Goal: Transaction & Acquisition: Purchase product/service

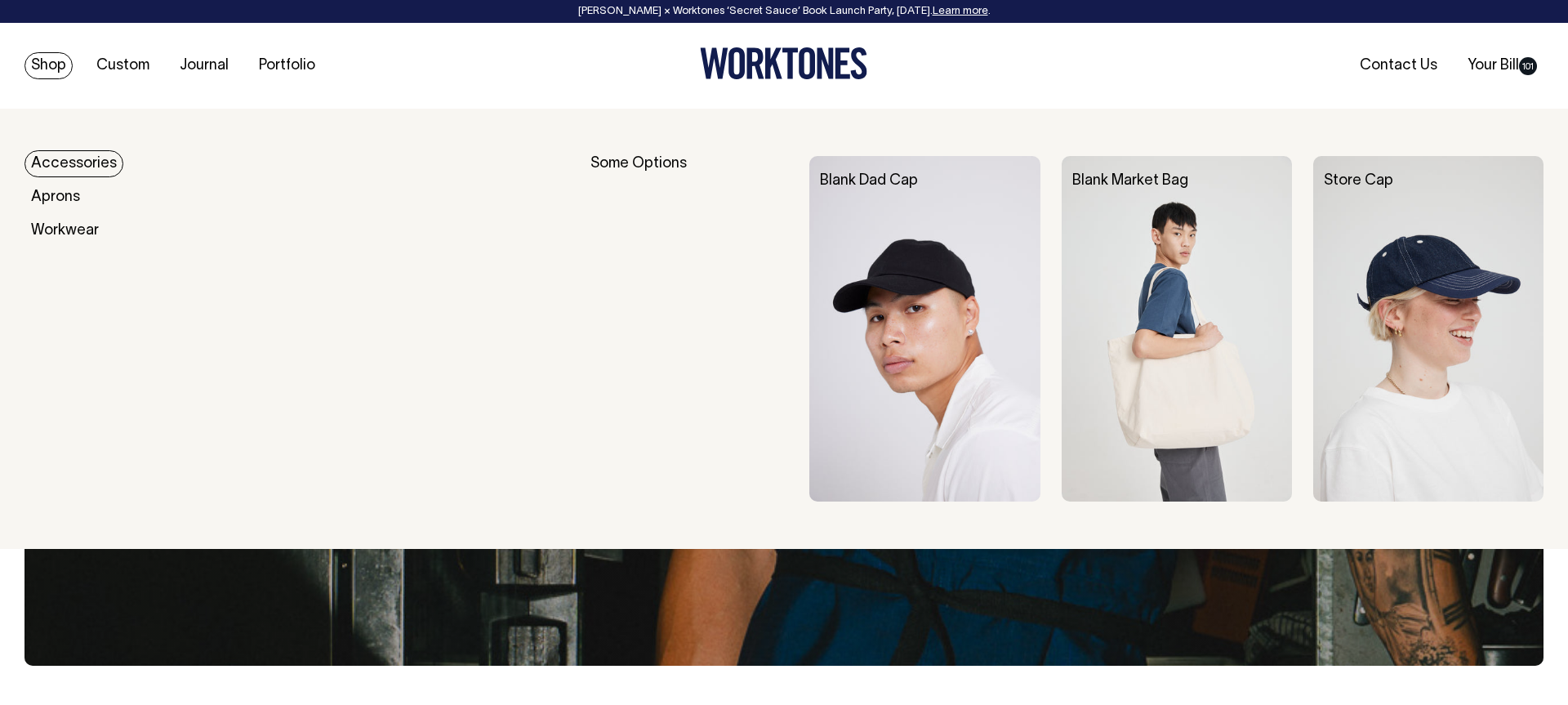
click at [66, 163] on link "Accessories" at bounding box center [74, 163] width 99 height 27
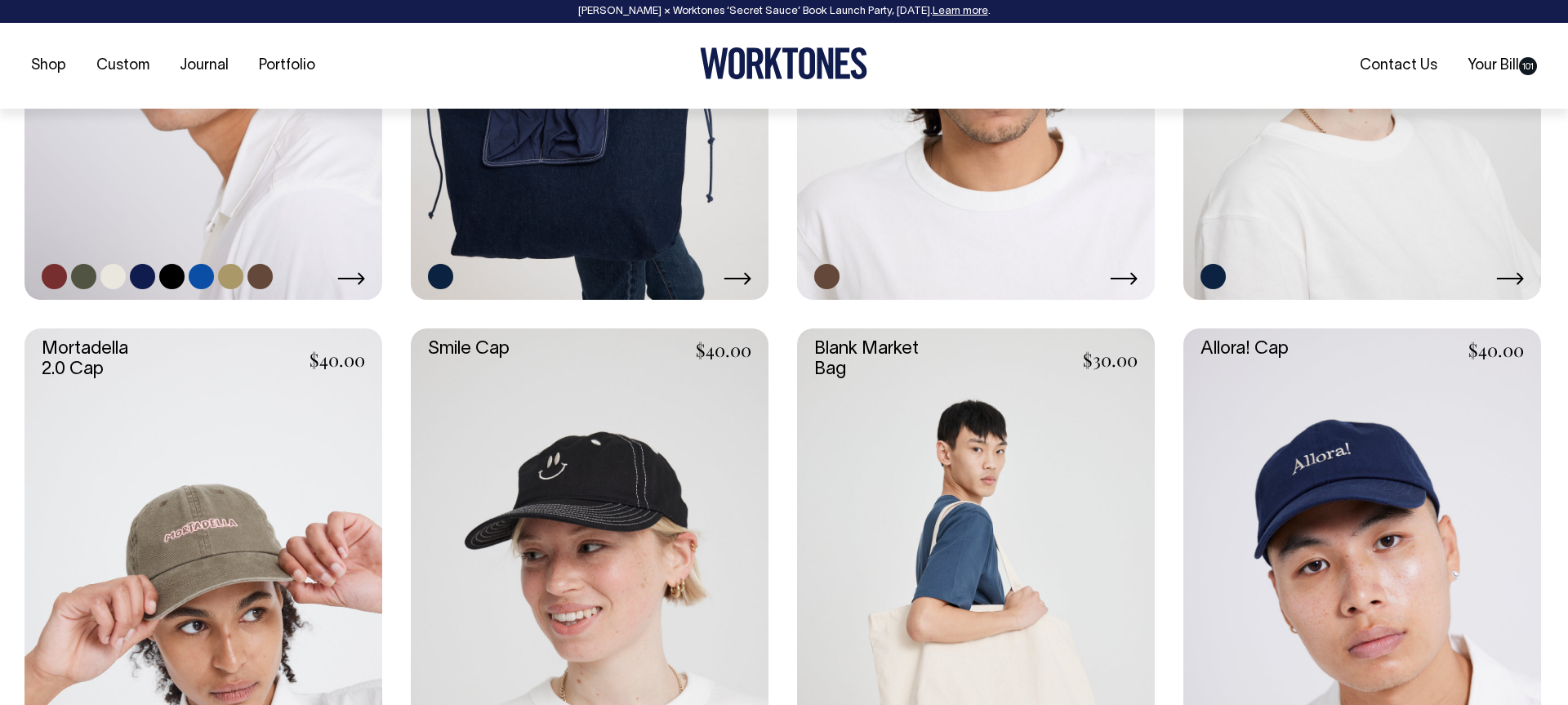
click at [209, 207] on link at bounding box center [203, 31] width 358 height 537
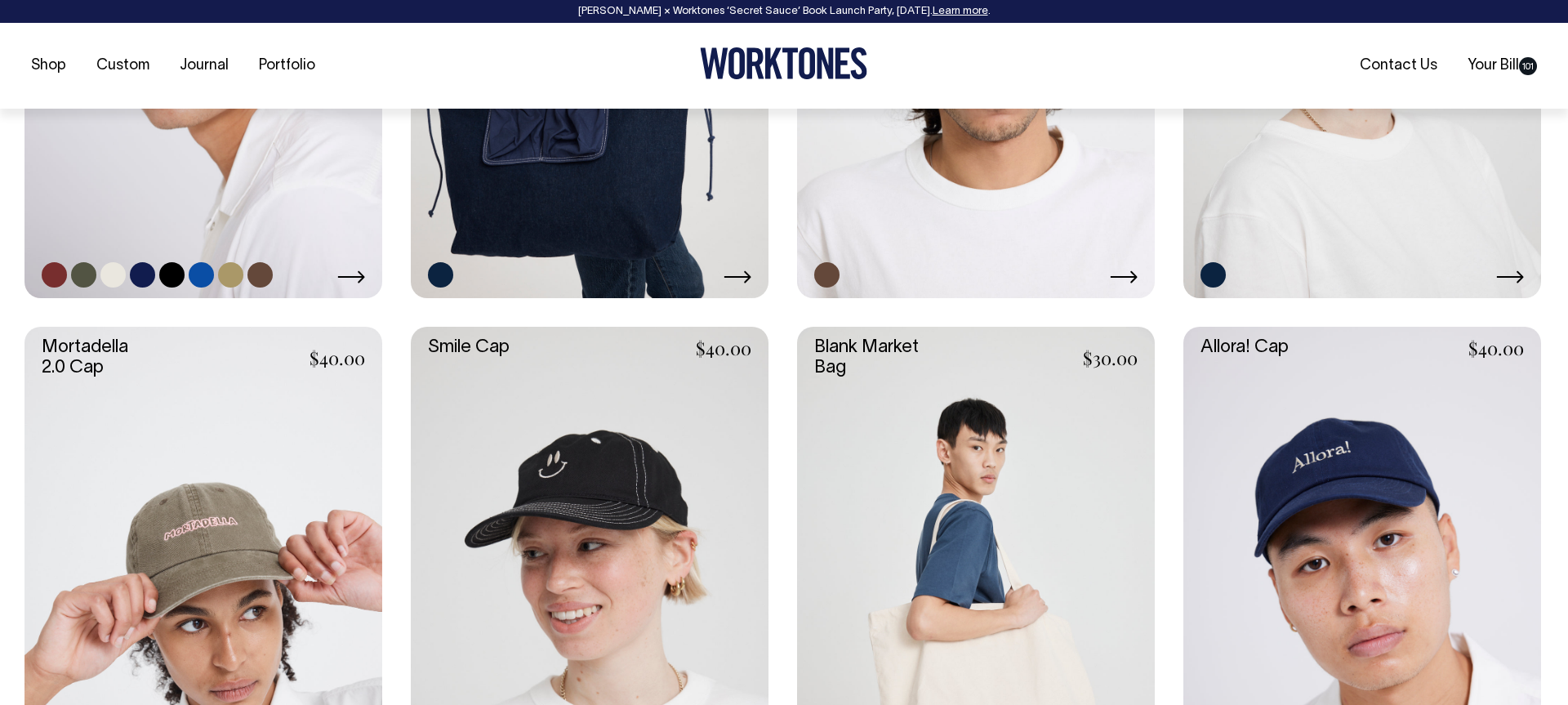
scroll to position [1053, 0]
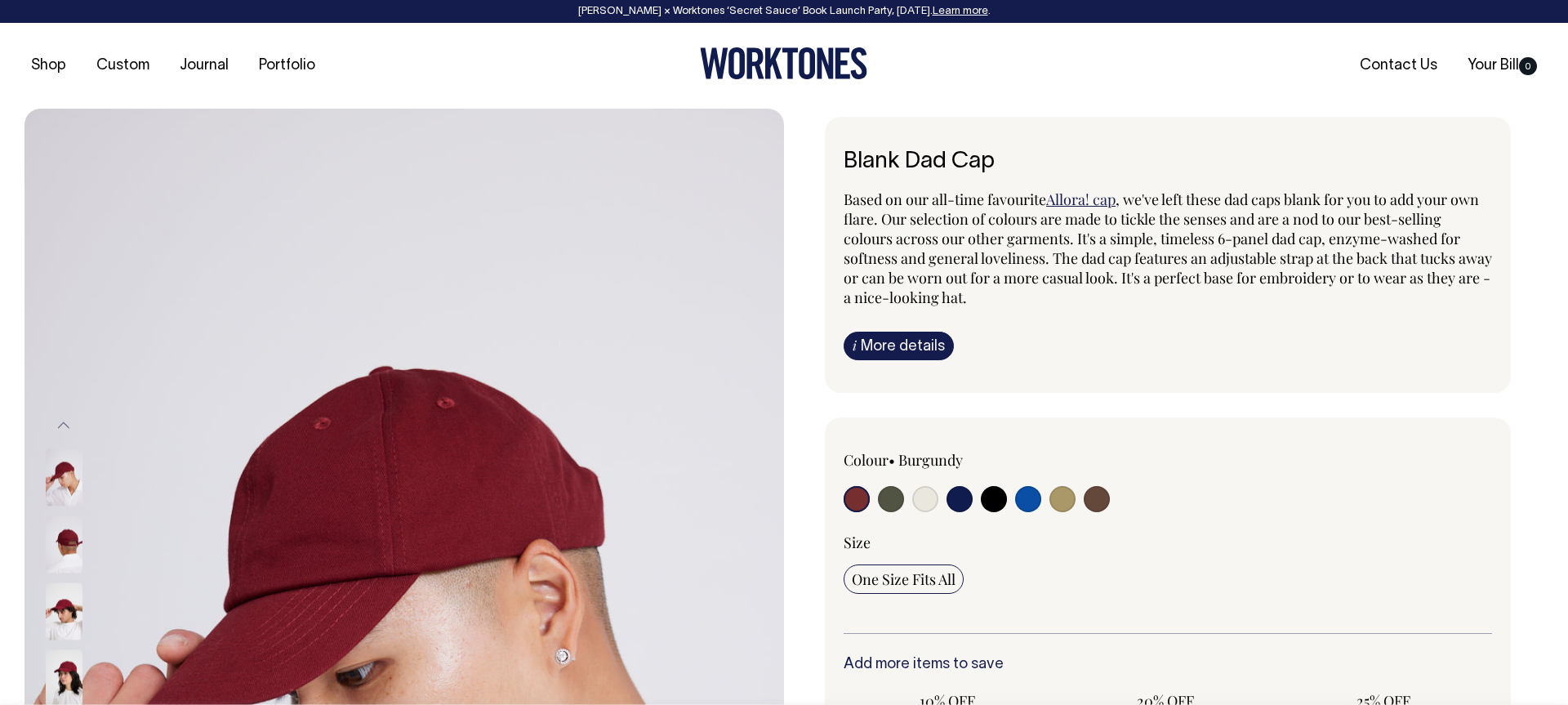
radio input "true"
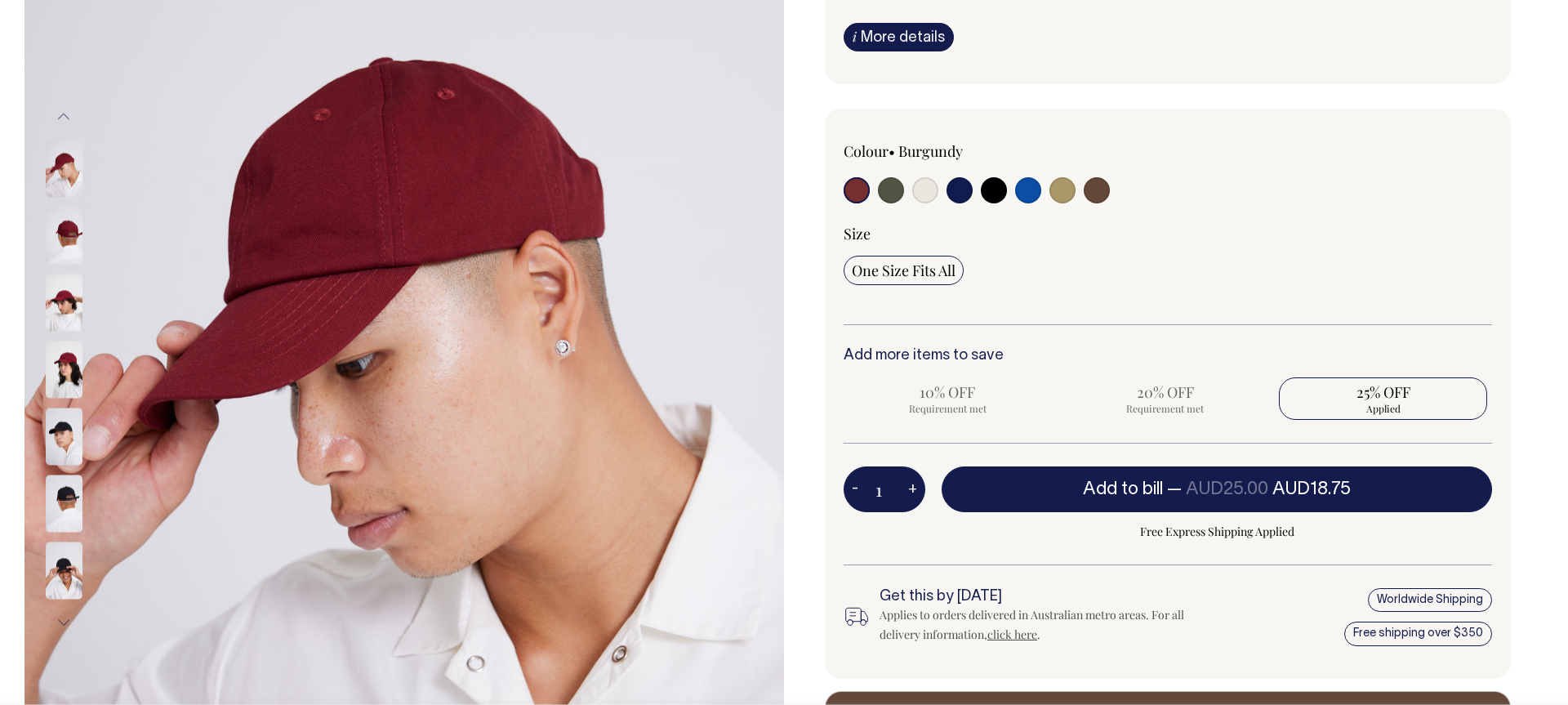
click at [888, 497] on input "1" at bounding box center [884, 489] width 81 height 46
click at [880, 497] on input "1" at bounding box center [884, 488] width 81 height 46
type input "40"
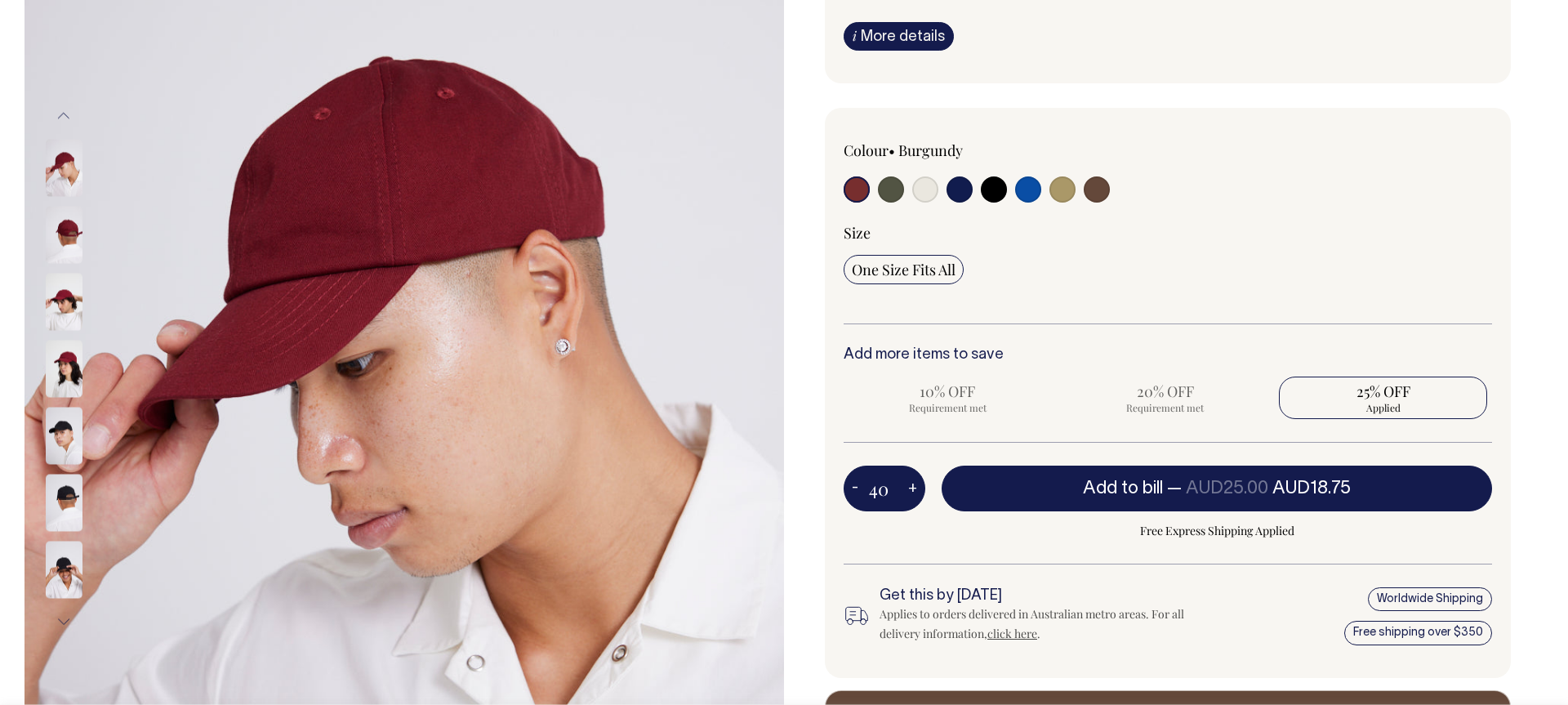
radio input "true"
type input "40"
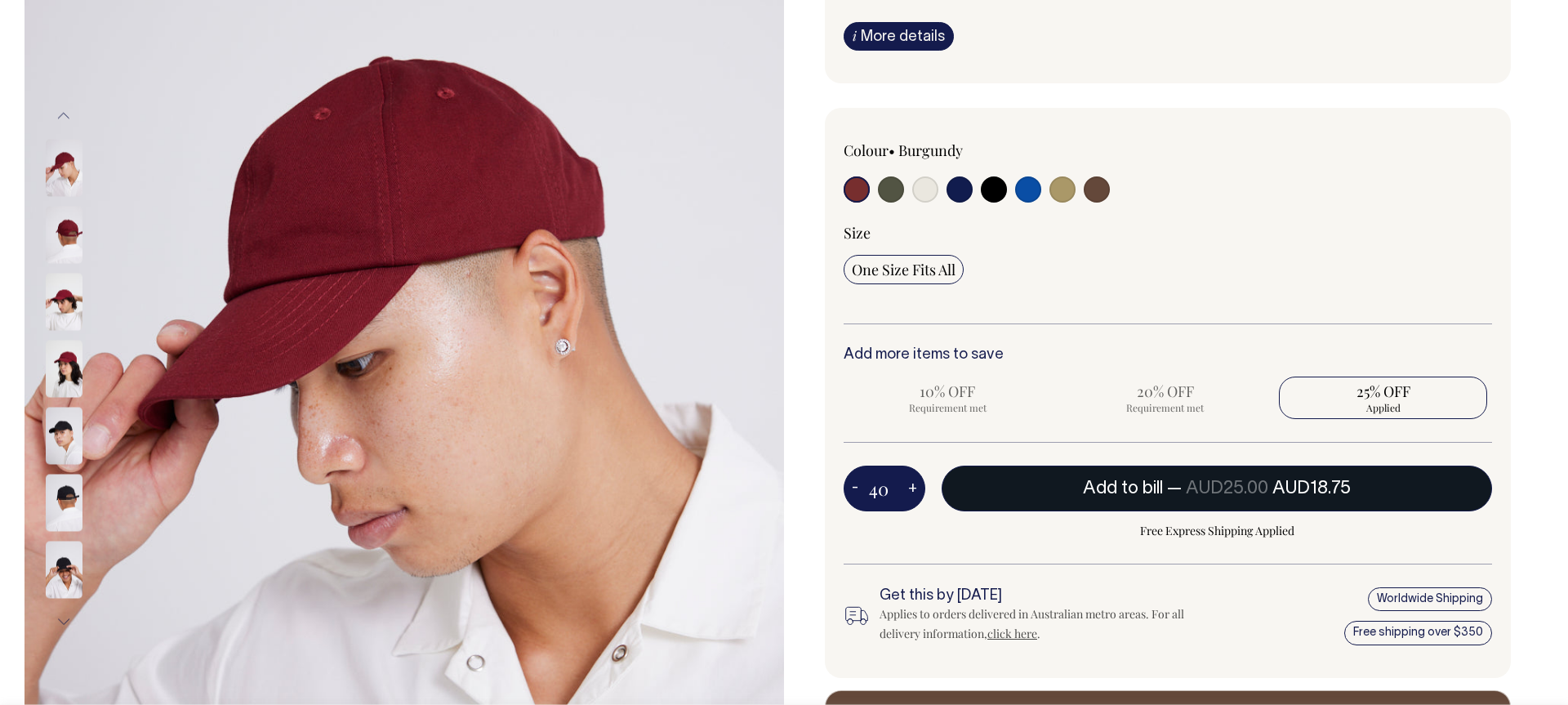
click at [1124, 495] on span "Add to bill" at bounding box center [1124, 488] width 80 height 17
type input "1"
radio input "true"
type input "1"
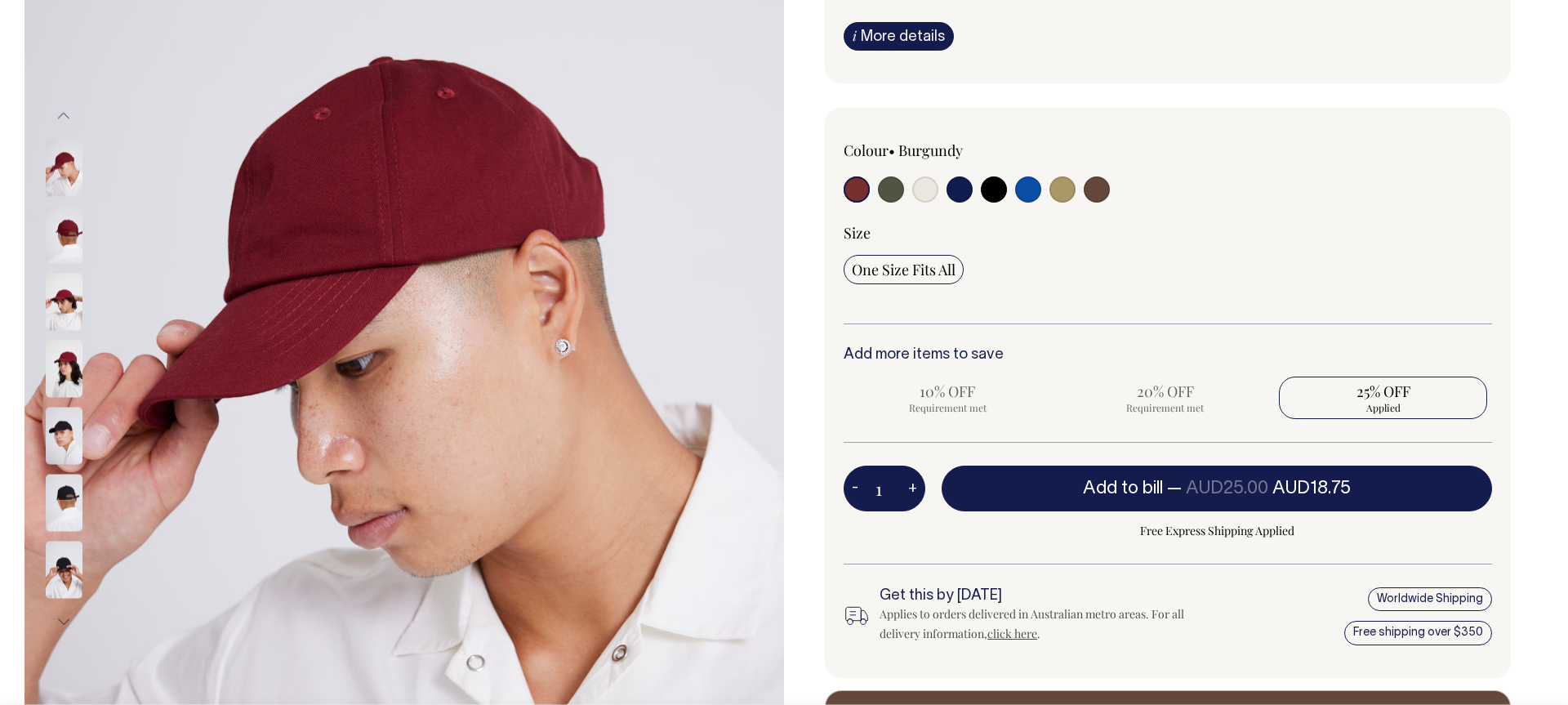
radio input "true"
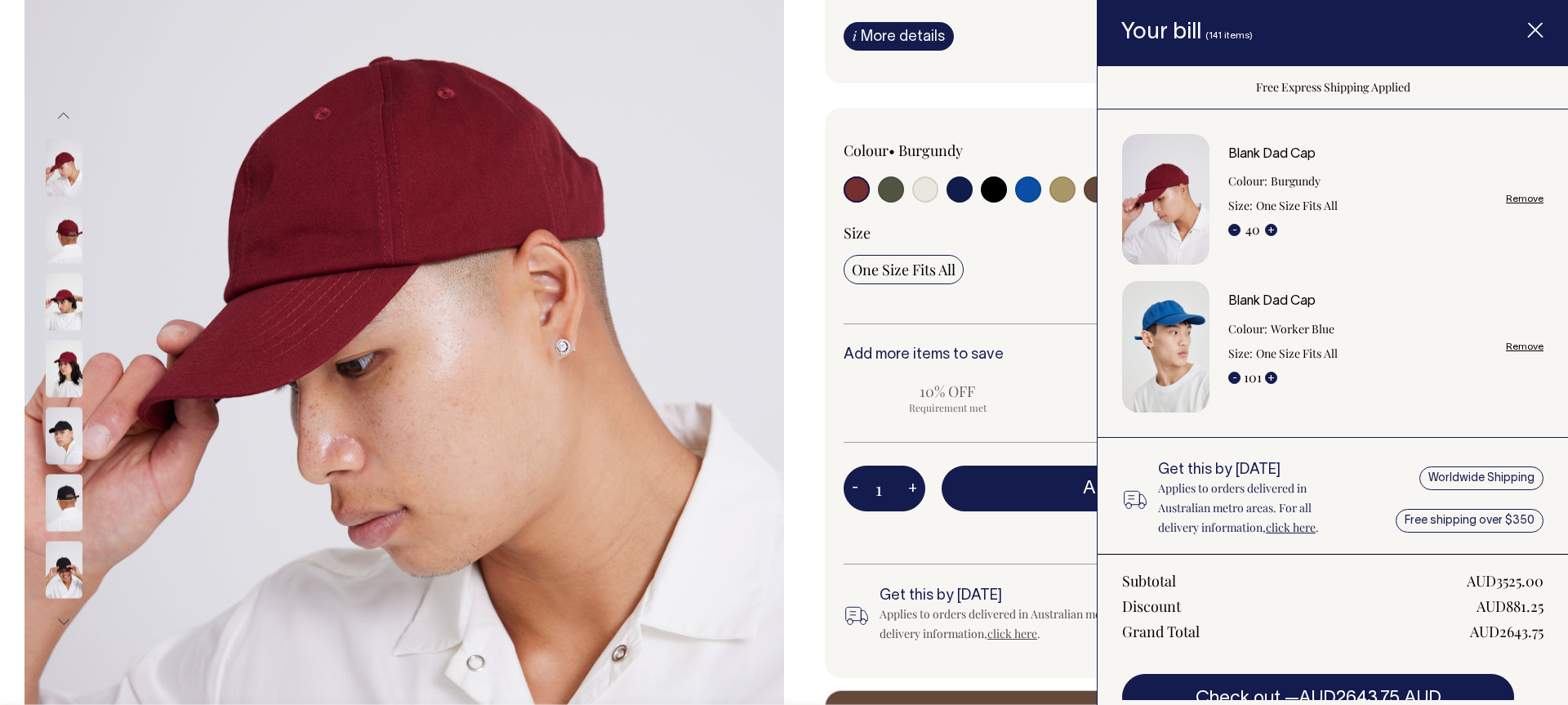
click at [1531, 345] on link "Remove" at bounding box center [1525, 347] width 37 height 11
radio input "true"
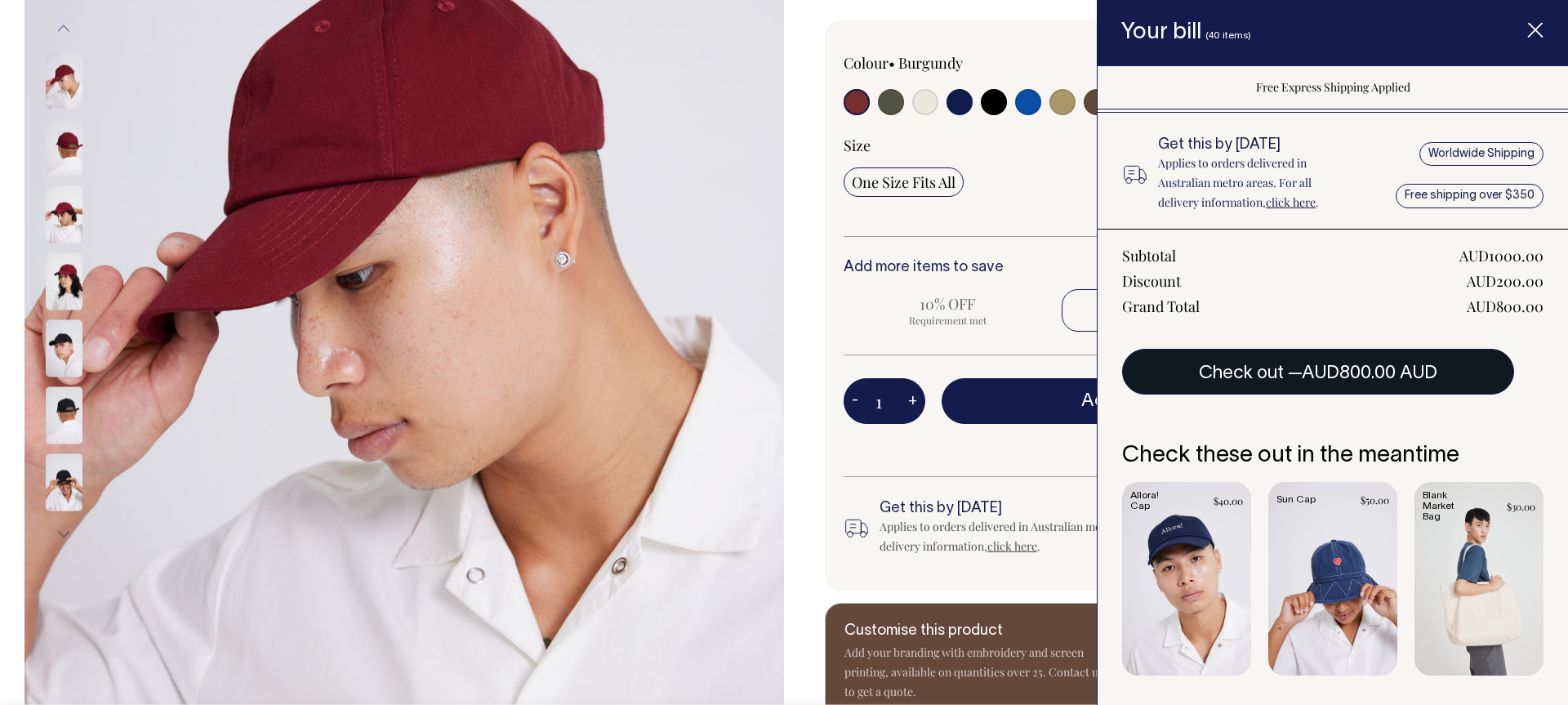
scroll to position [539, 0]
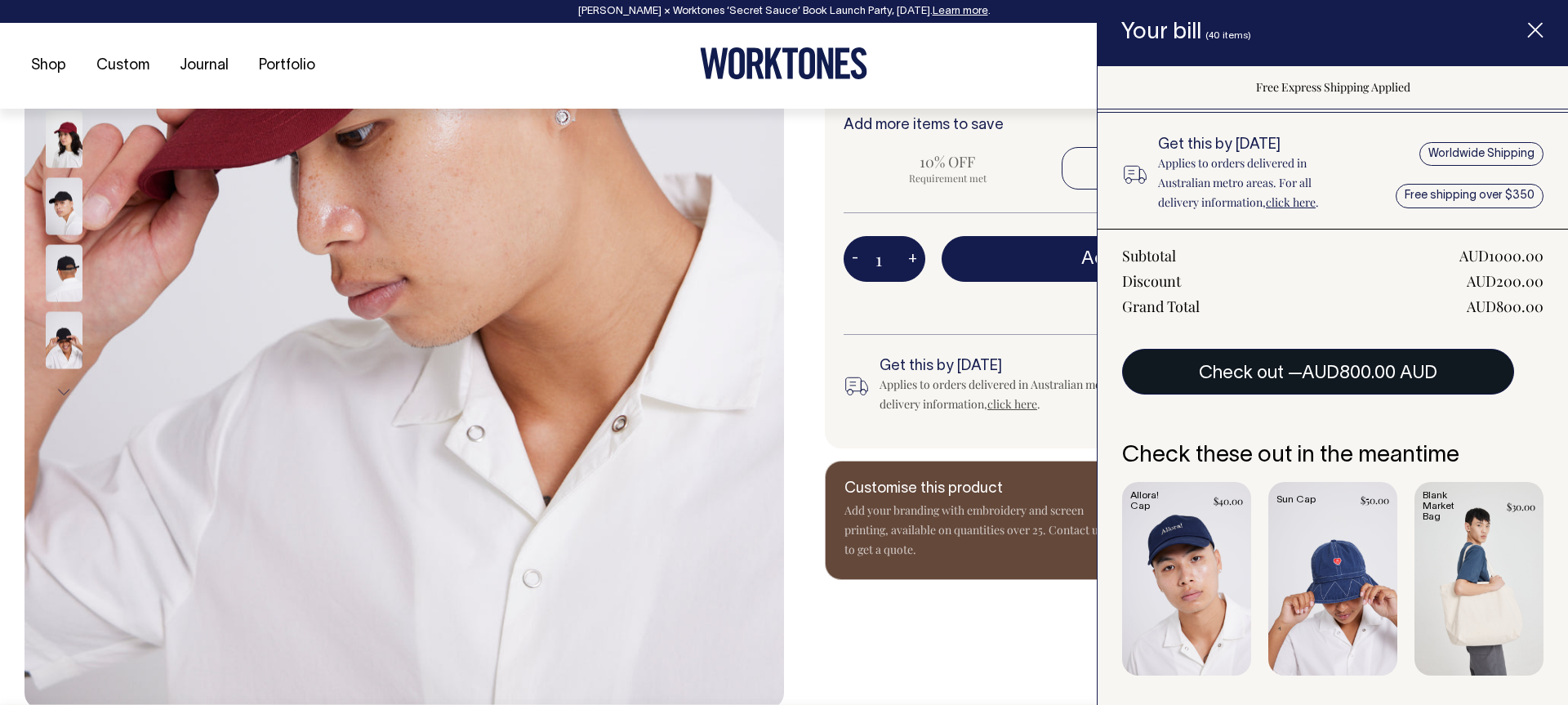
click at [1358, 368] on span "AUD800.00 AUD" at bounding box center [1370, 373] width 135 height 17
